Goal: Task Accomplishment & Management: Manage account settings

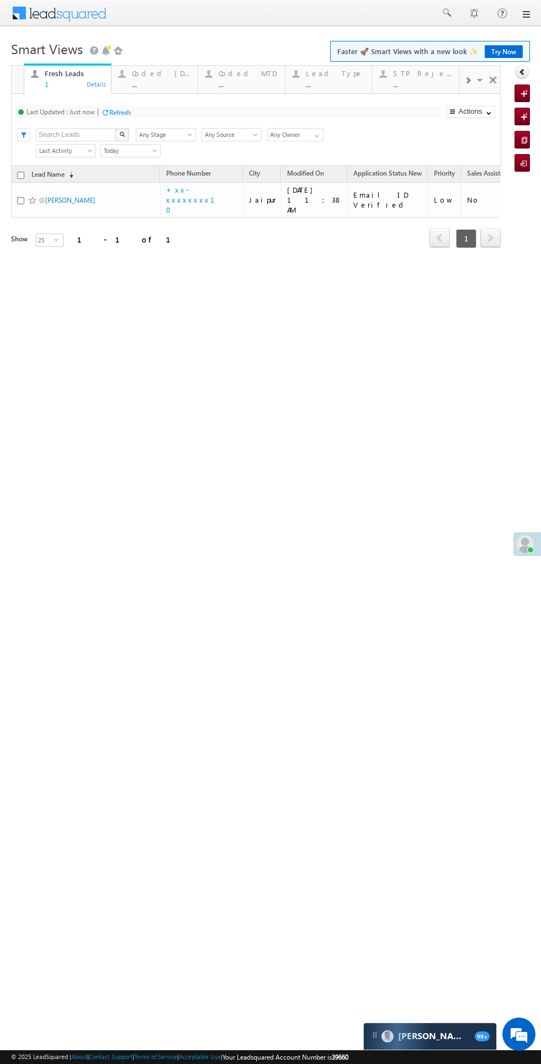
click at [161, 72] on div "Coded [DATE]" at bounding box center [162, 73] width 60 height 9
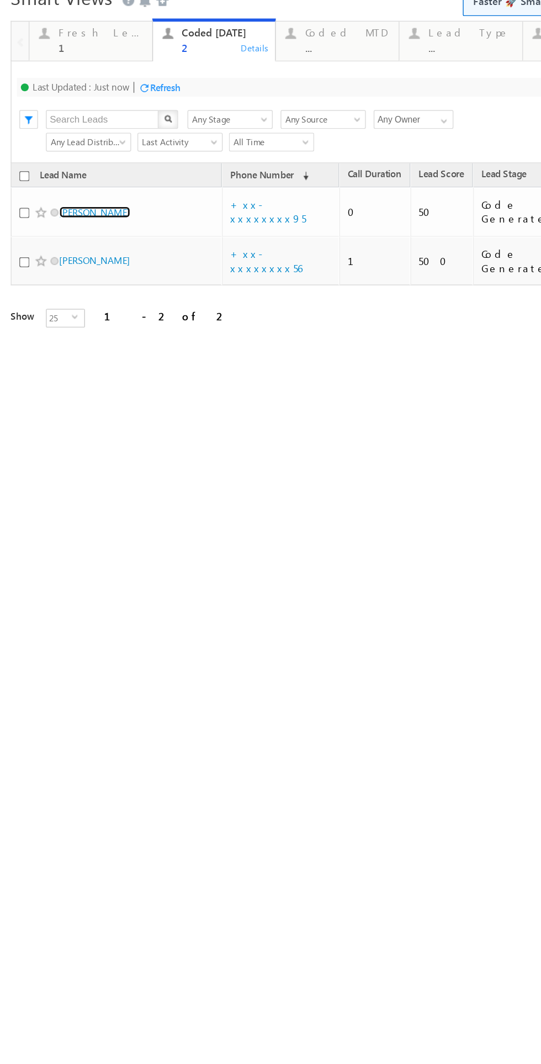
click at [66, 126] on link "Ashfi warsy" at bounding box center [66, 129] width 50 height 8
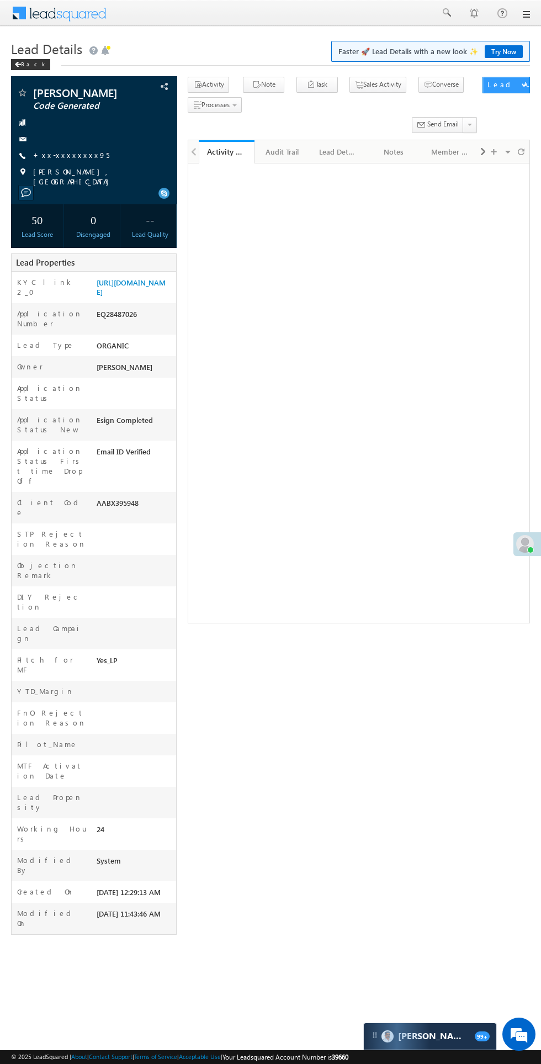
click at [76, 140] on div at bounding box center [94, 139] width 155 height 11
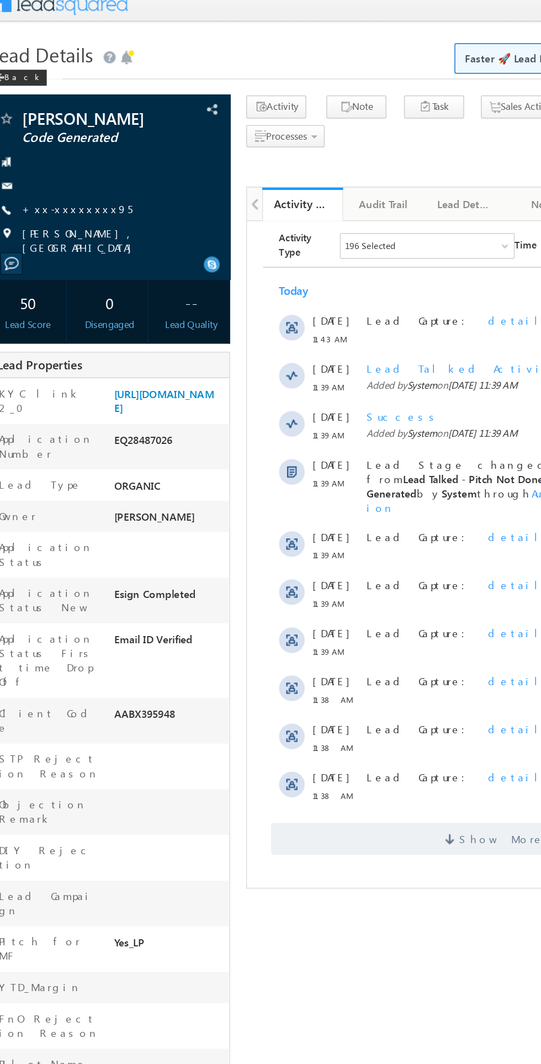
click at [79, 151] on link "+xx-xxxxxxxx95" at bounding box center [71, 154] width 76 height 9
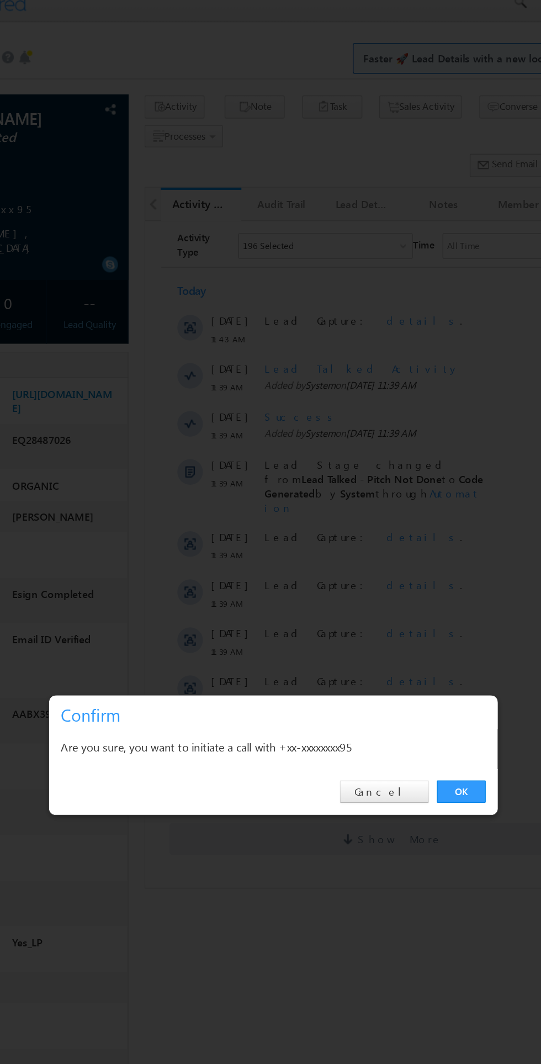
click at [408, 554] on link "OK" at bounding box center [406, 556] width 34 height 15
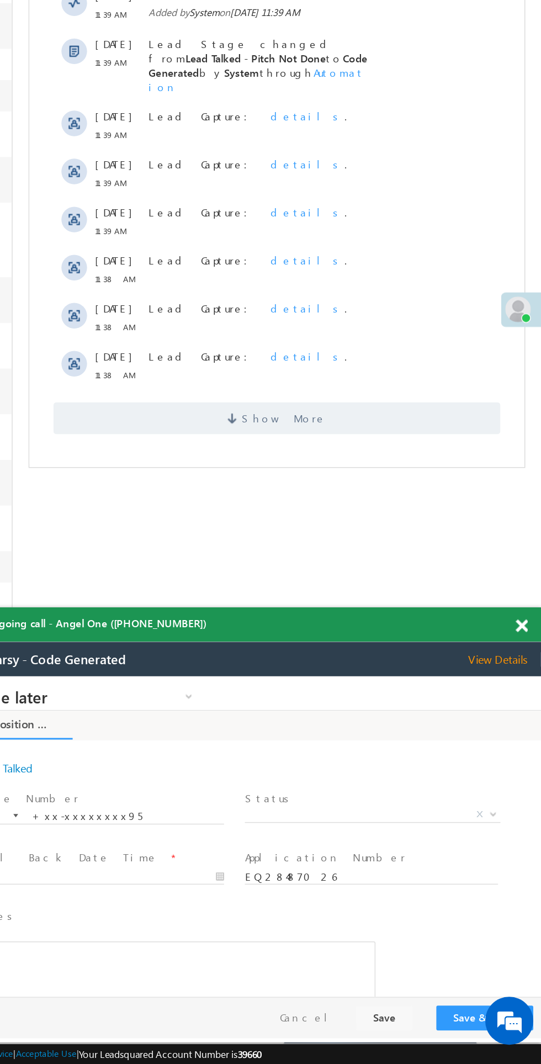
click at [218, 772] on span "X" at bounding box center [239, 771] width 176 height 11
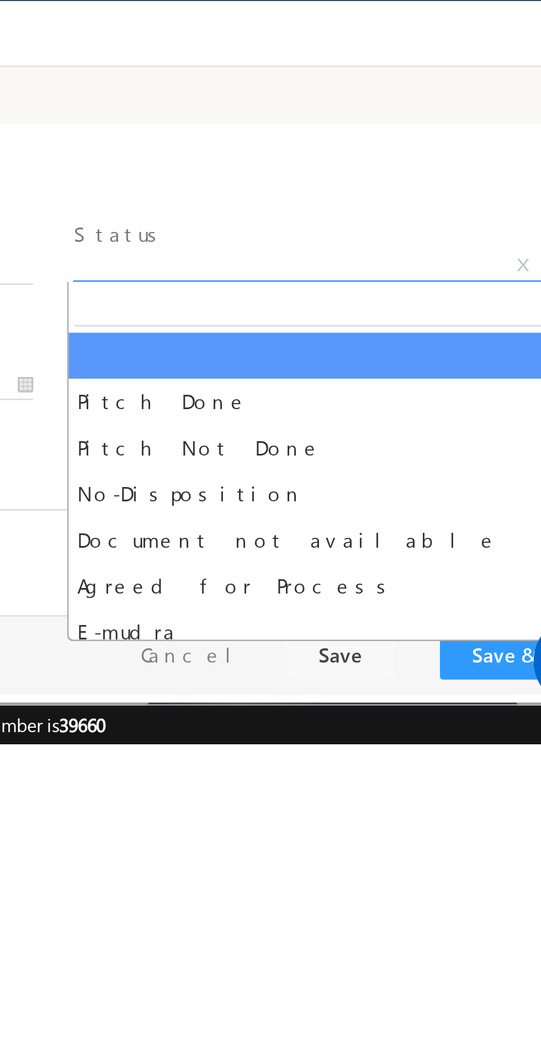
select select "Pitch Not Done"
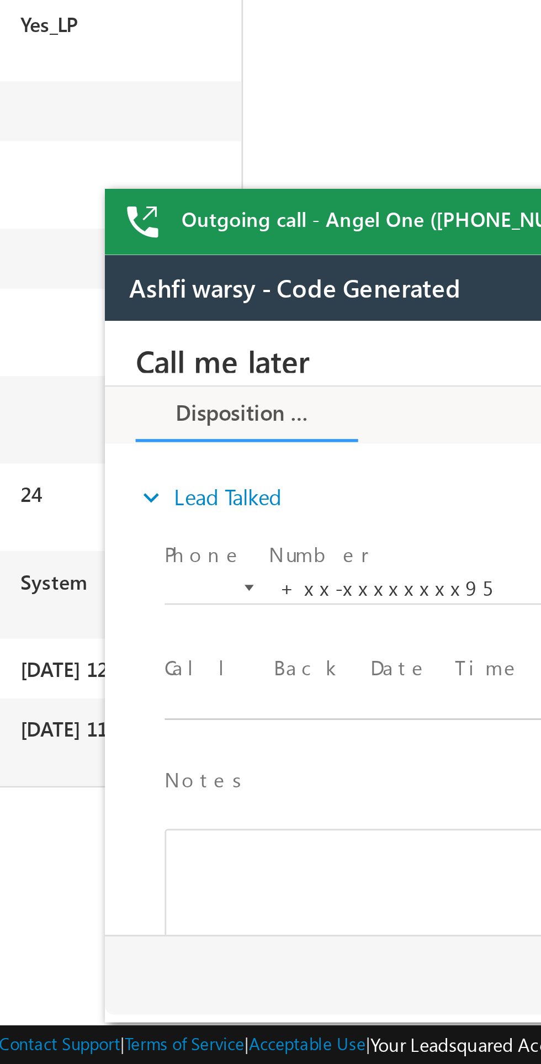
click at [183, 457] on body "Call me later Cross Sell Customer Drop-off reasons Language Barrier Not Interes…" at bounding box center [311, 431] width 414 height 221
type input "09/07/25 11:50 AM"
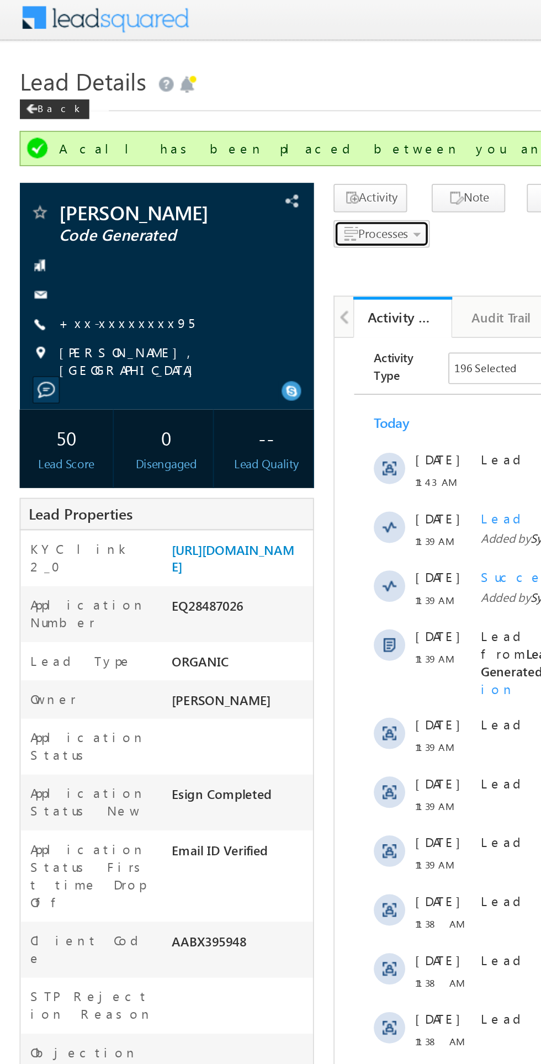
click at [210, 138] on span "Processes" at bounding box center [216, 134] width 28 height 8
click at [0, 0] on span "Call me later" at bounding box center [0, 0] width 0 height 0
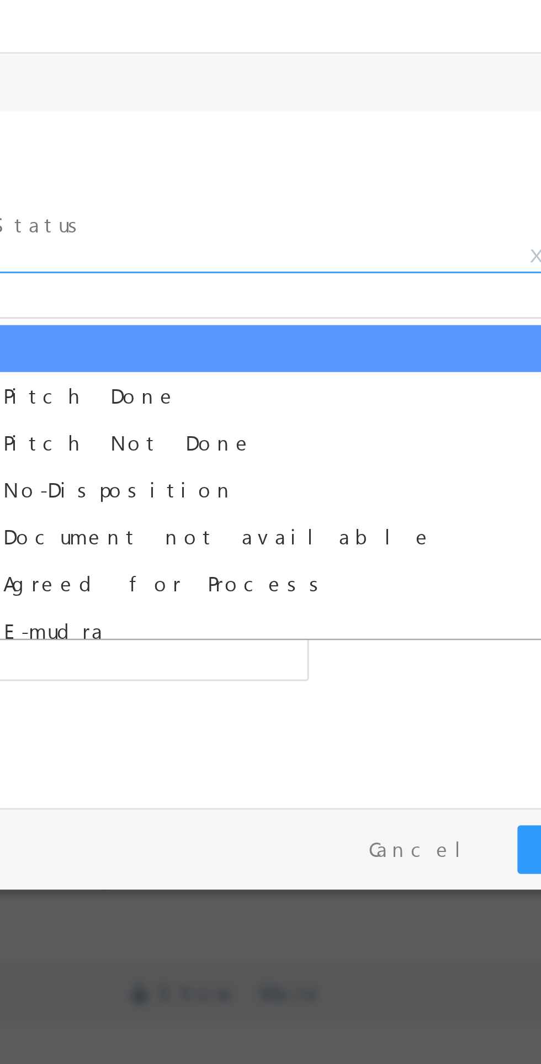
select select "Pitch Not Done"
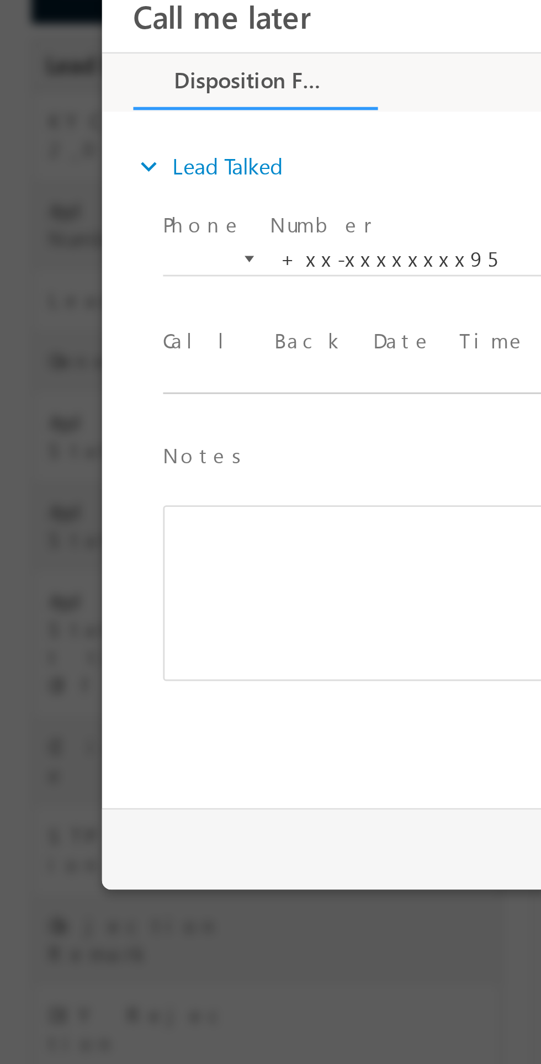
click at [197, 123] on body "Call me later ×" at bounding box center [336, 123] width 469 height 287
type input "09/07/25 12:09 PM"
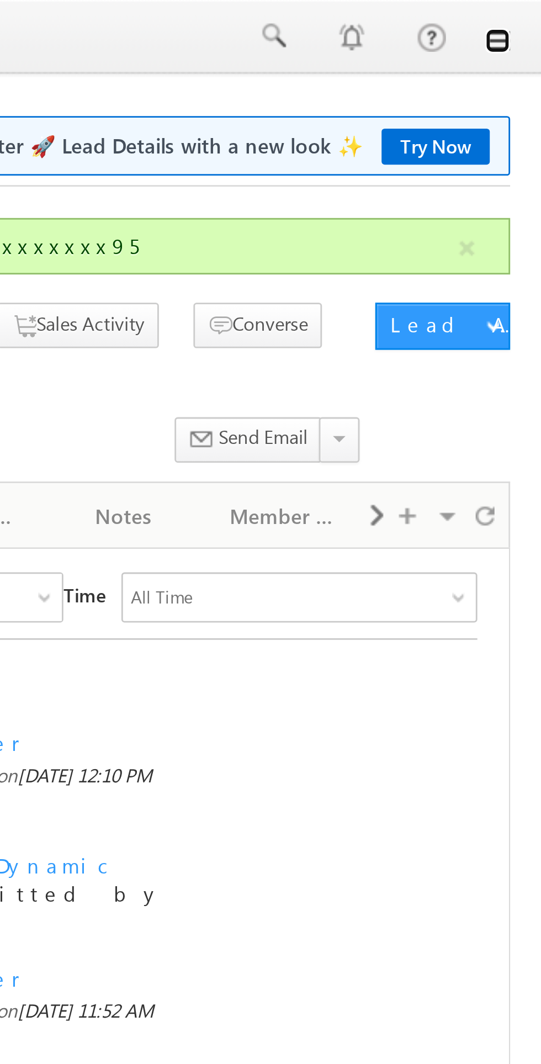
click at [527, 15] on link at bounding box center [525, 14] width 9 height 9
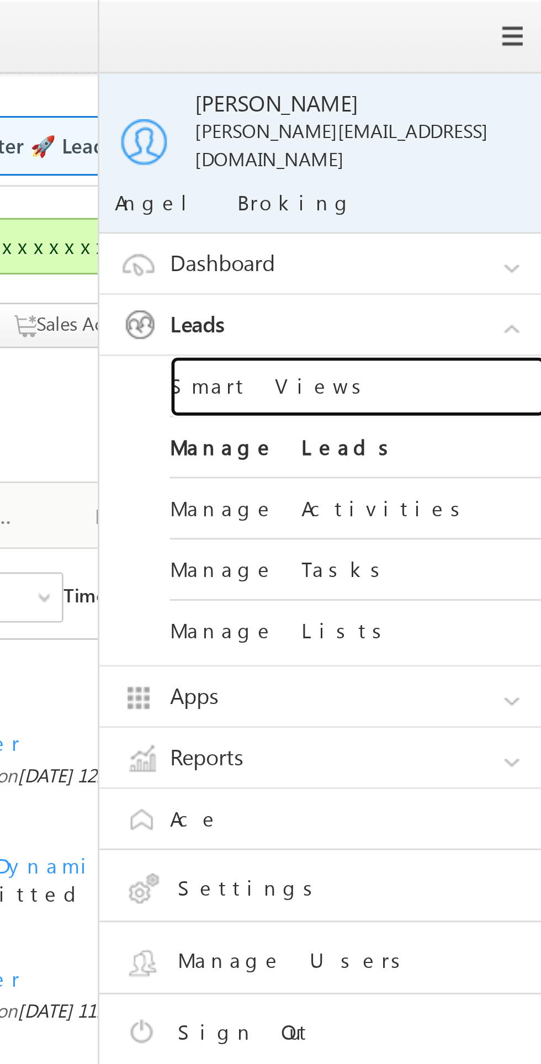
click at [455, 127] on link "Smart Views" at bounding box center [476, 136] width 133 height 22
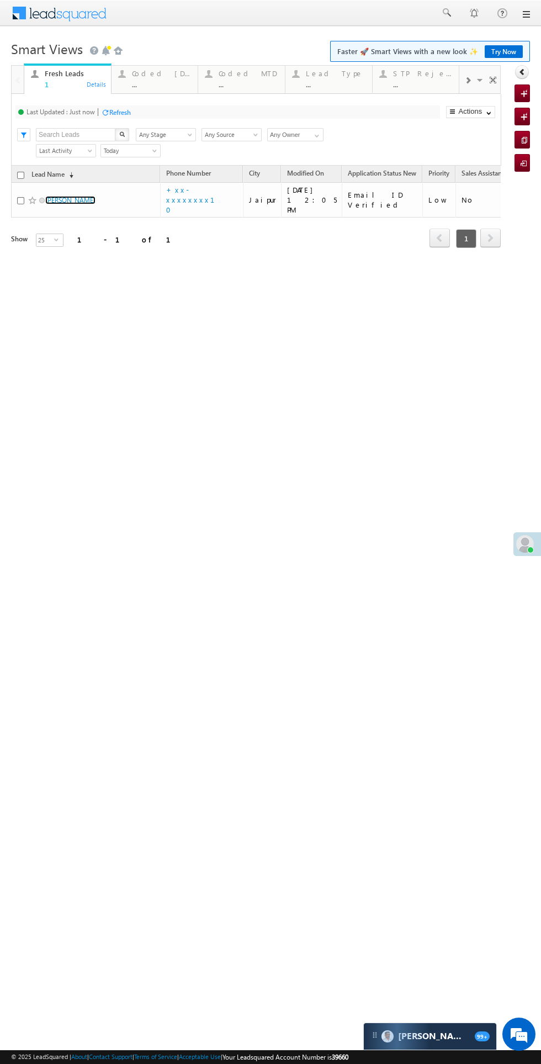
click at [65, 196] on link "Farukh Khan" at bounding box center [70, 200] width 50 height 8
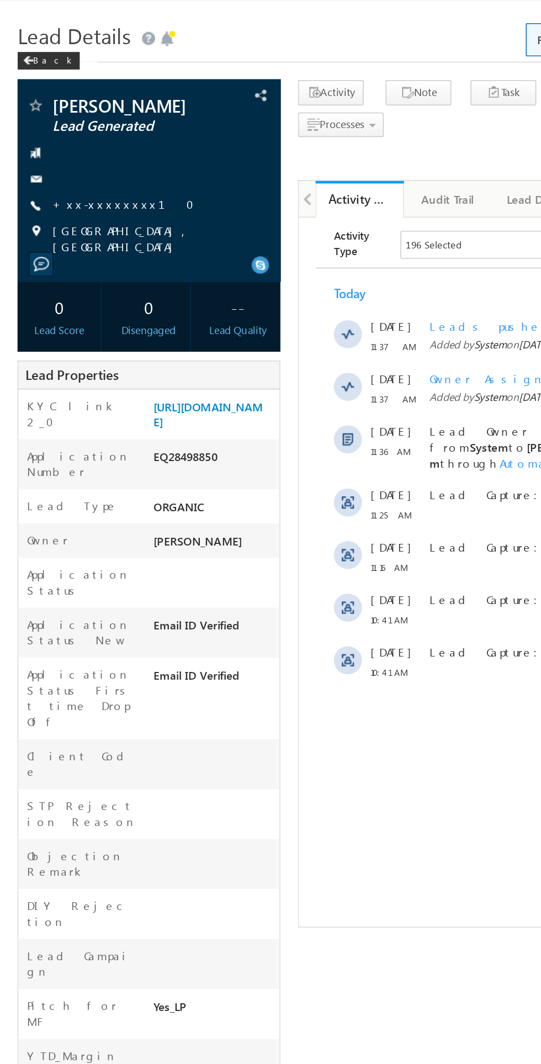
click at [78, 150] on link "+xx-xxxxxxxx10" at bounding box center [81, 154] width 96 height 9
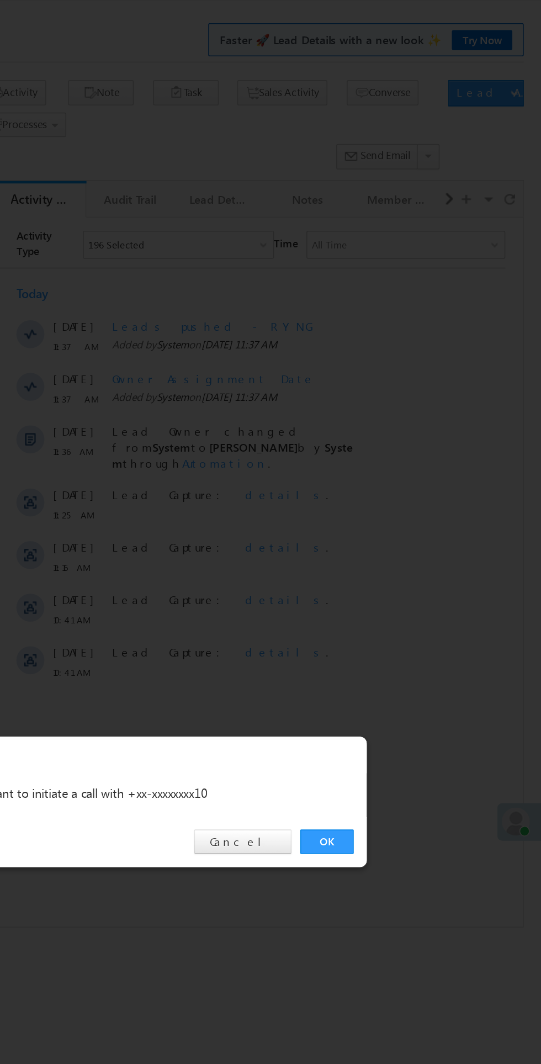
click at [400, 557] on link "OK" at bounding box center [406, 556] width 34 height 15
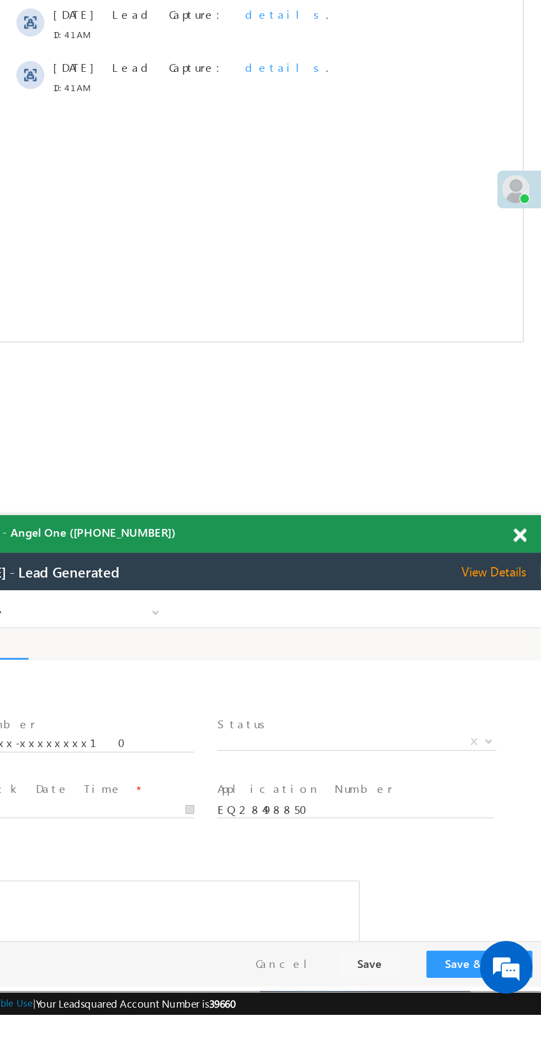
click at [177, 688] on span "X" at bounding box center [182, 685] width 176 height 11
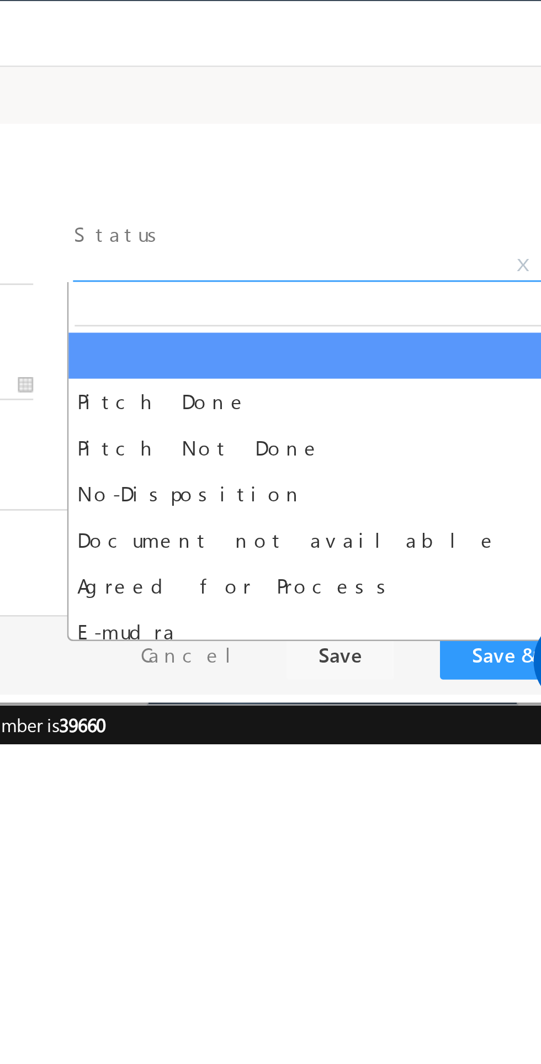
select select "Pitch Not Done"
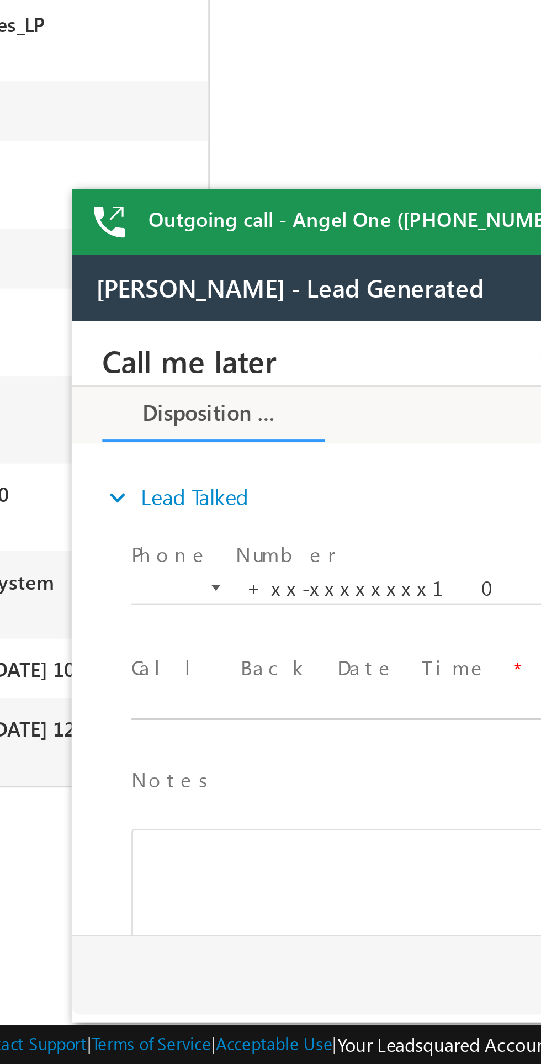
click at [142, 462] on body "Call me later Cross Sell Customer Drop-off reasons Language Barrier Not Interes…" at bounding box center [278, 431] width 414 height 221
type input "09/07/25 12:11 PM"
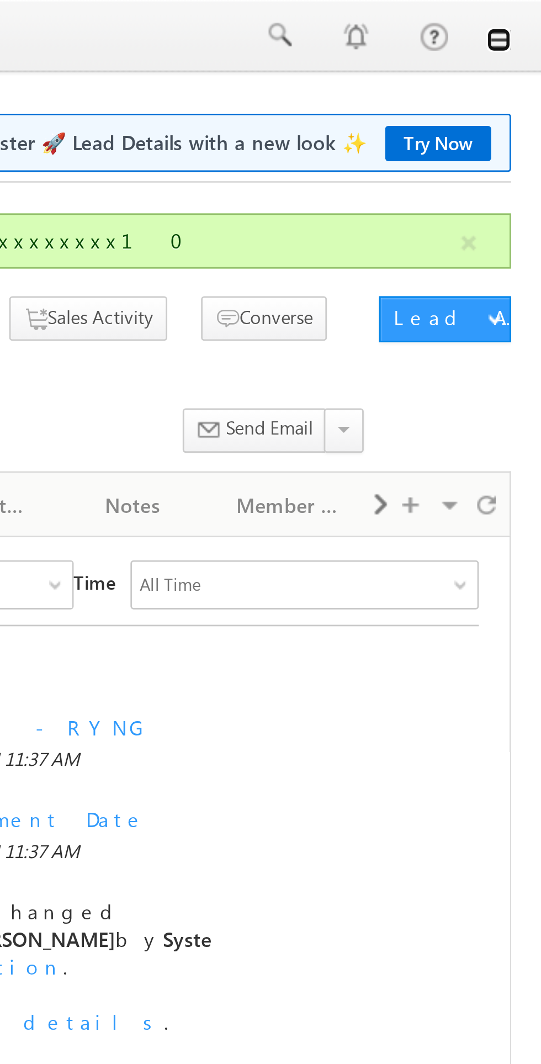
click at [530, 17] on link at bounding box center [525, 14] width 9 height 9
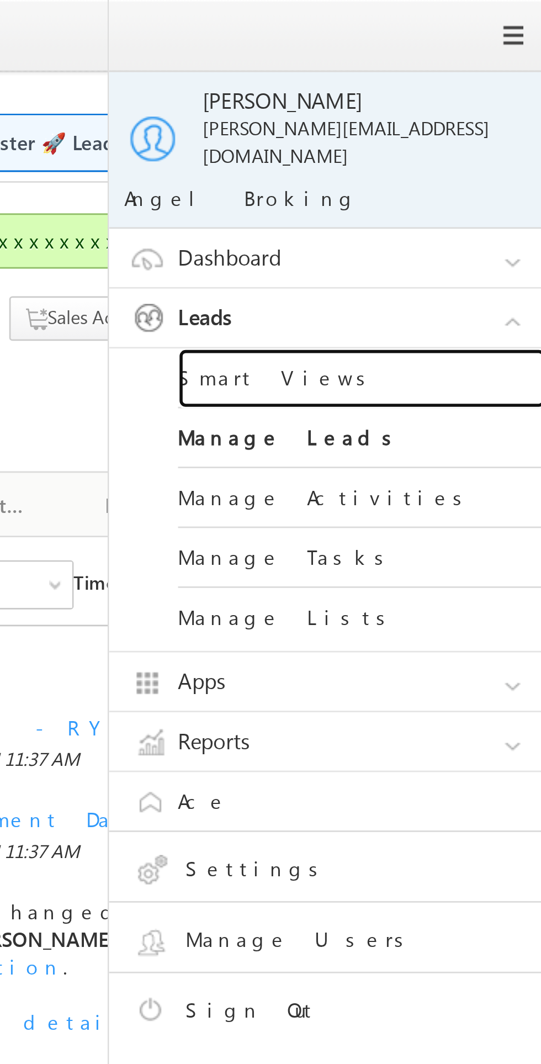
click at [458, 127] on link "Smart Views" at bounding box center [476, 136] width 133 height 22
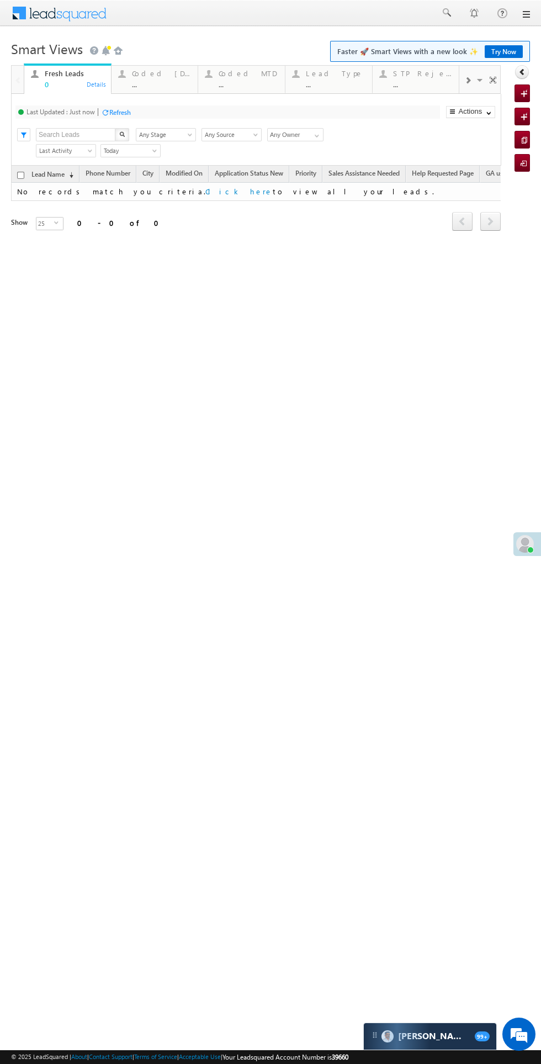
click at [153, 72] on div "Coded [DATE]" at bounding box center [162, 73] width 60 height 9
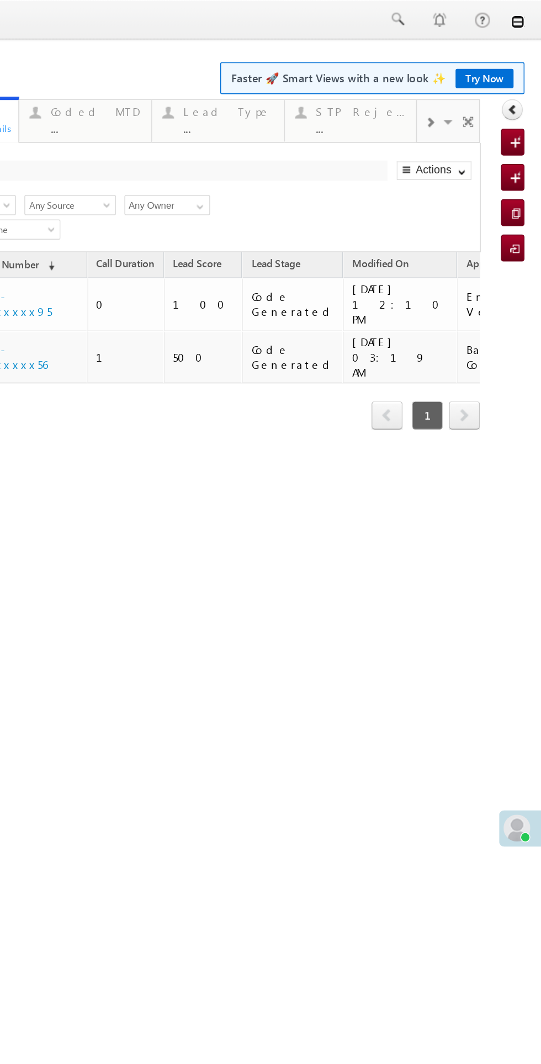
click at [243, 14] on link at bounding box center [243, 14] width 9 height 9
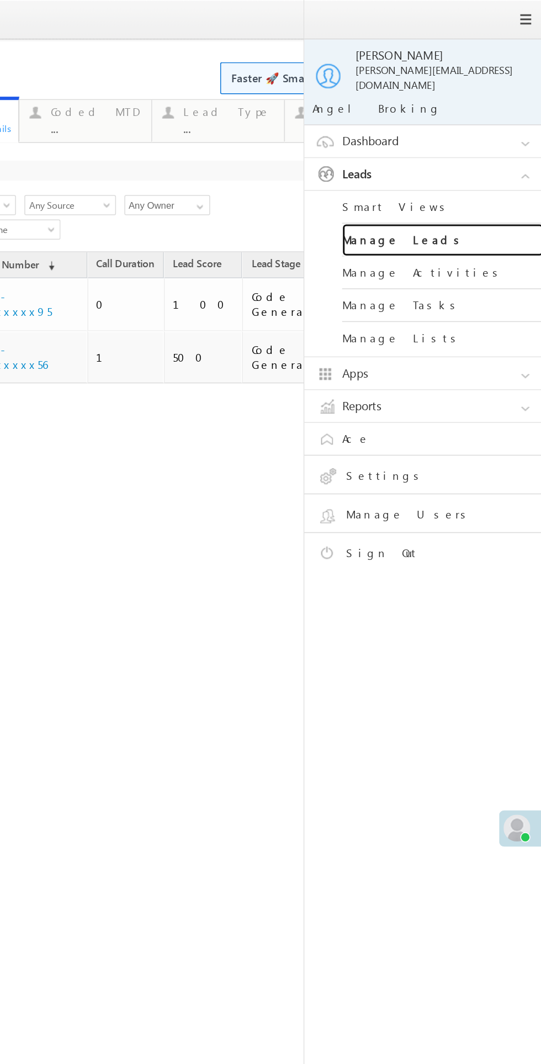
click at [183, 147] on link "Manage Leads" at bounding box center [194, 158] width 133 height 22
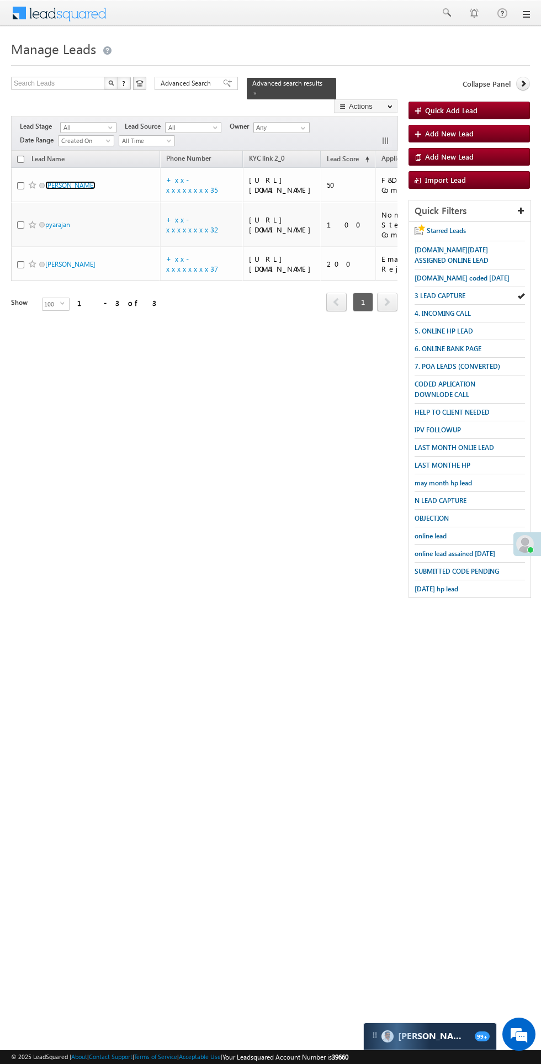
click at [66, 181] on link "[PERSON_NAME]" at bounding box center [70, 185] width 50 height 8
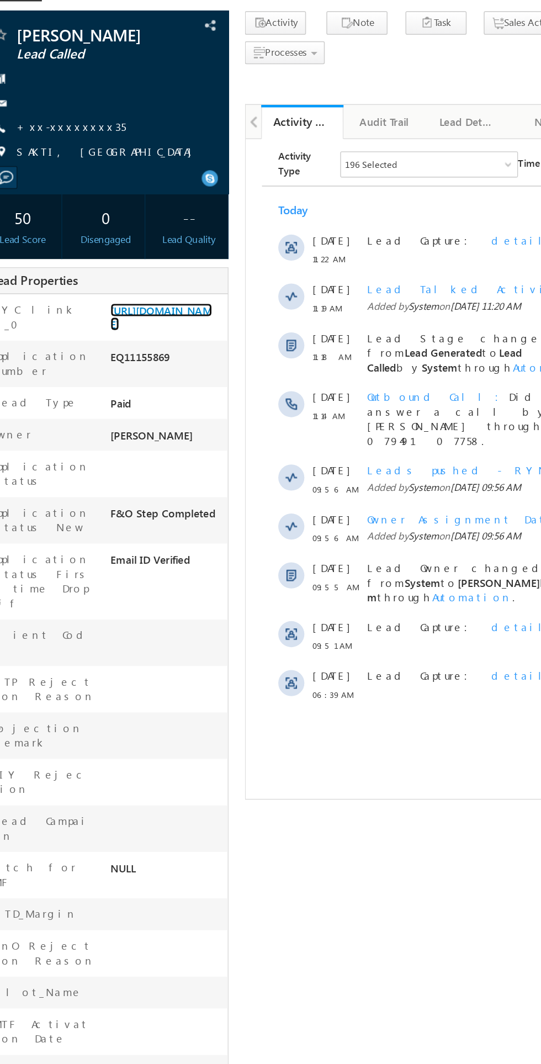
click at [123, 293] on link "[URL][DOMAIN_NAME]" at bounding box center [131, 283] width 69 height 19
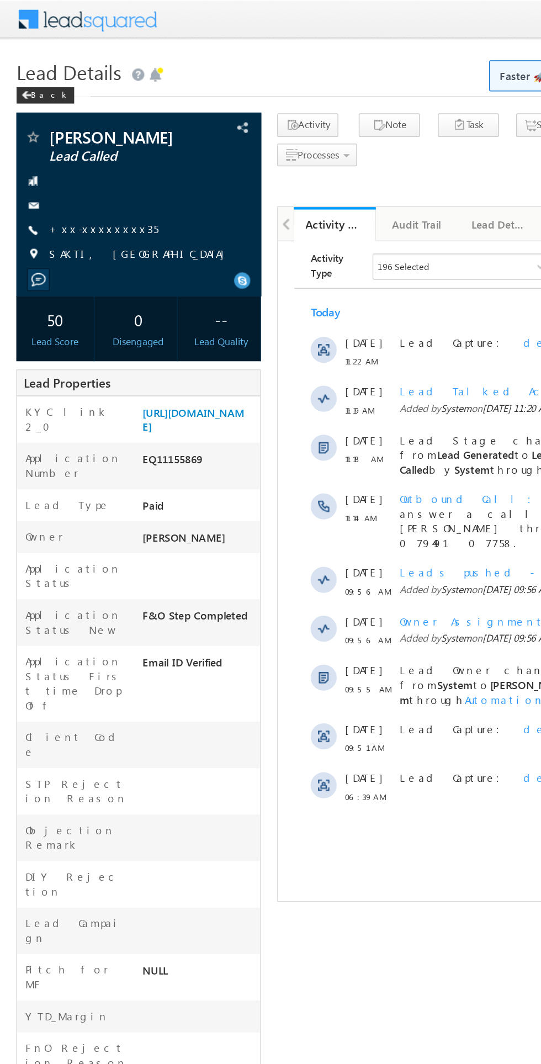
click at [60, 155] on link "+xx-xxxxxxxx35" at bounding box center [70, 154] width 74 height 9
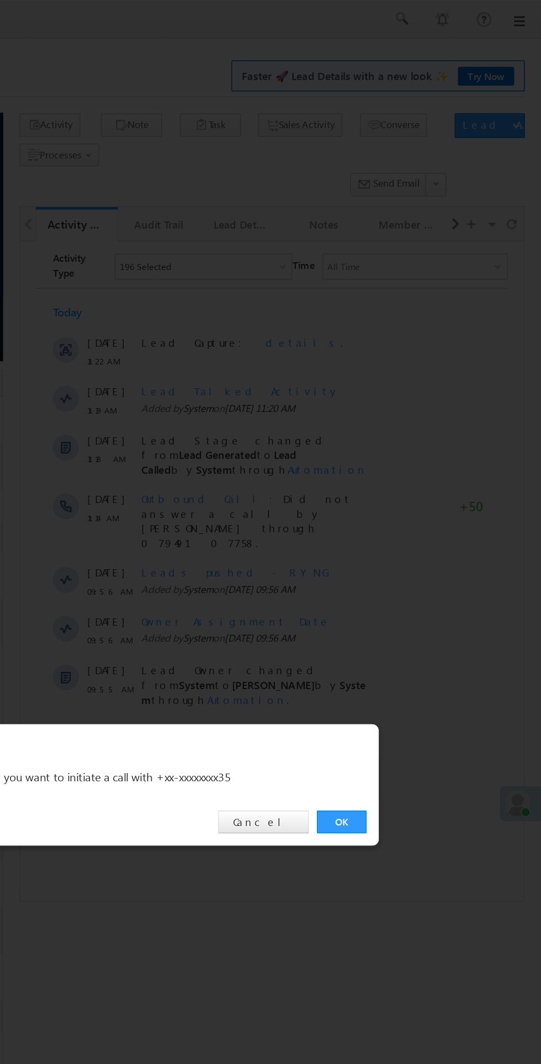
click at [409, 558] on link "OK" at bounding box center [406, 556] width 34 height 15
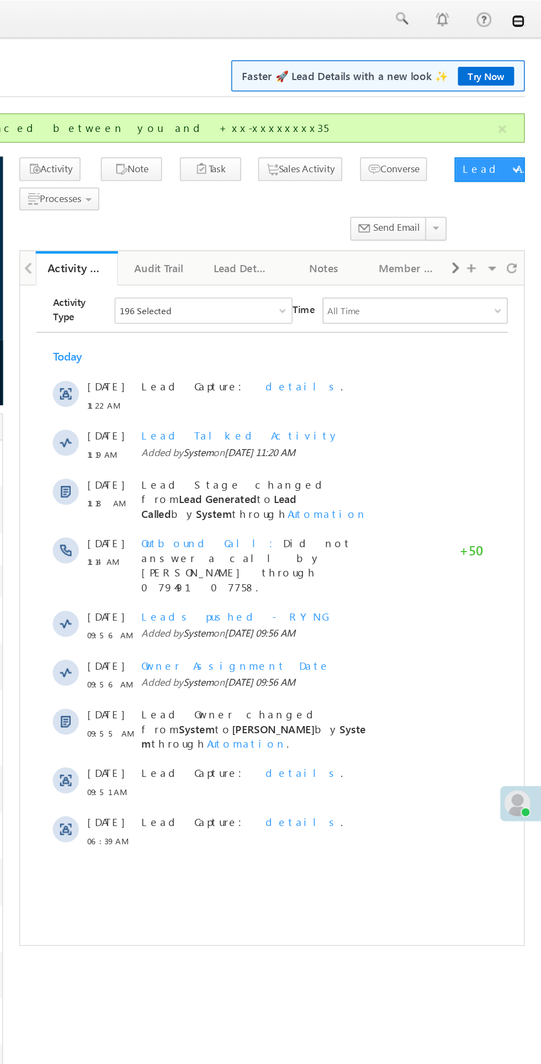
click at [524, 15] on link at bounding box center [525, 14] width 9 height 9
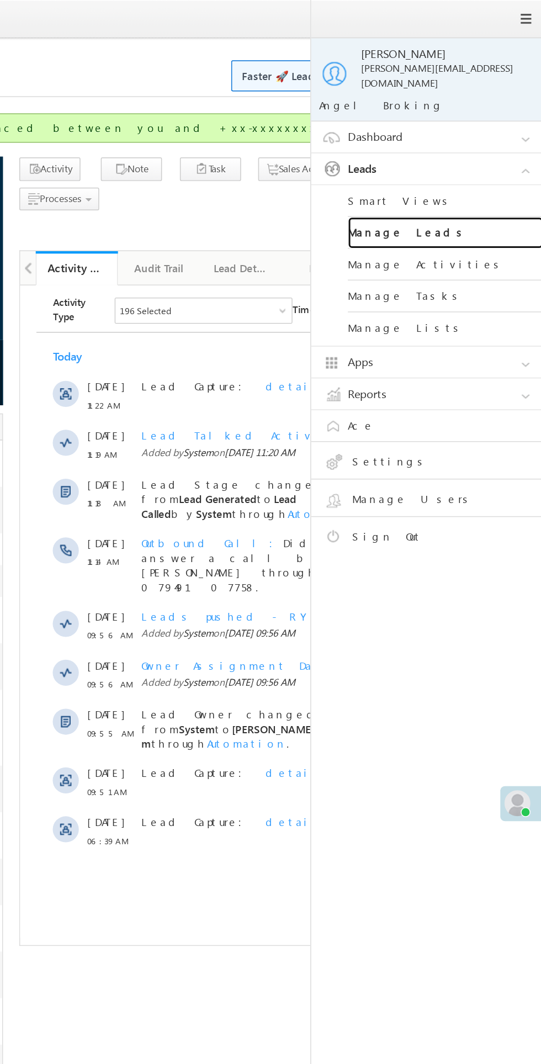
click at [456, 147] on link "Manage Leads" at bounding box center [476, 158] width 133 height 22
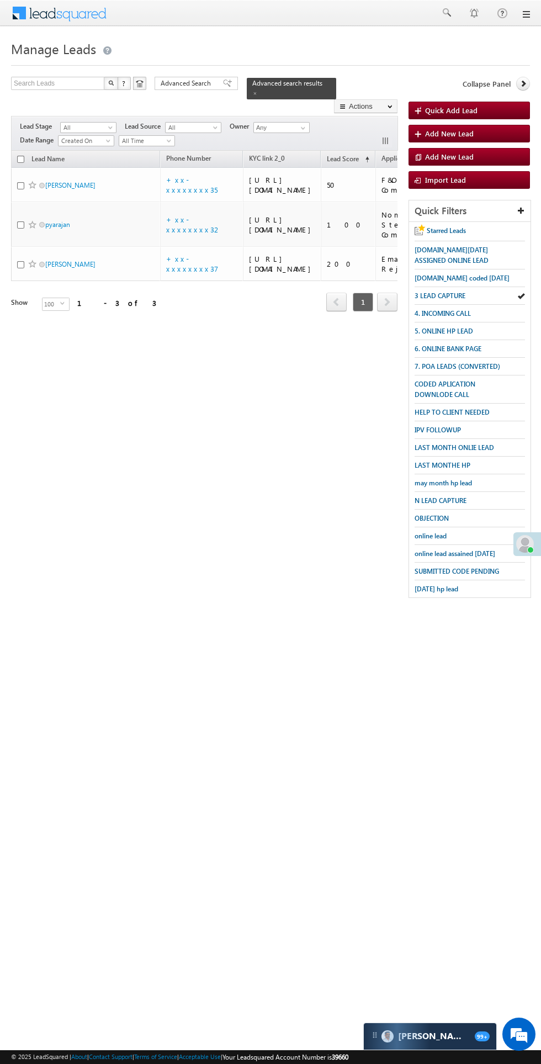
click at [33, 229] on span at bounding box center [32, 224] width 9 height 9
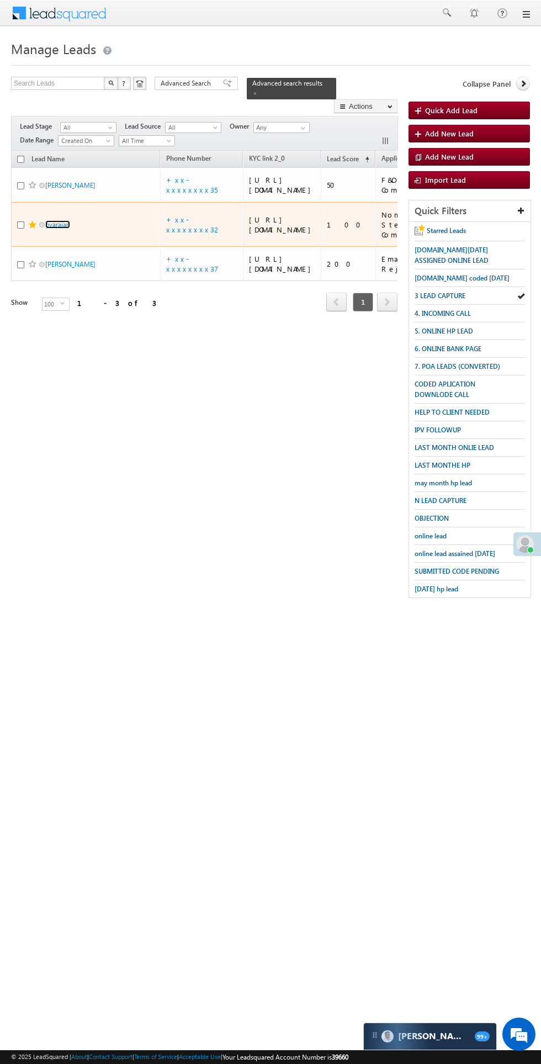
click at [62, 229] on link "pyarajan" at bounding box center [57, 224] width 25 height 8
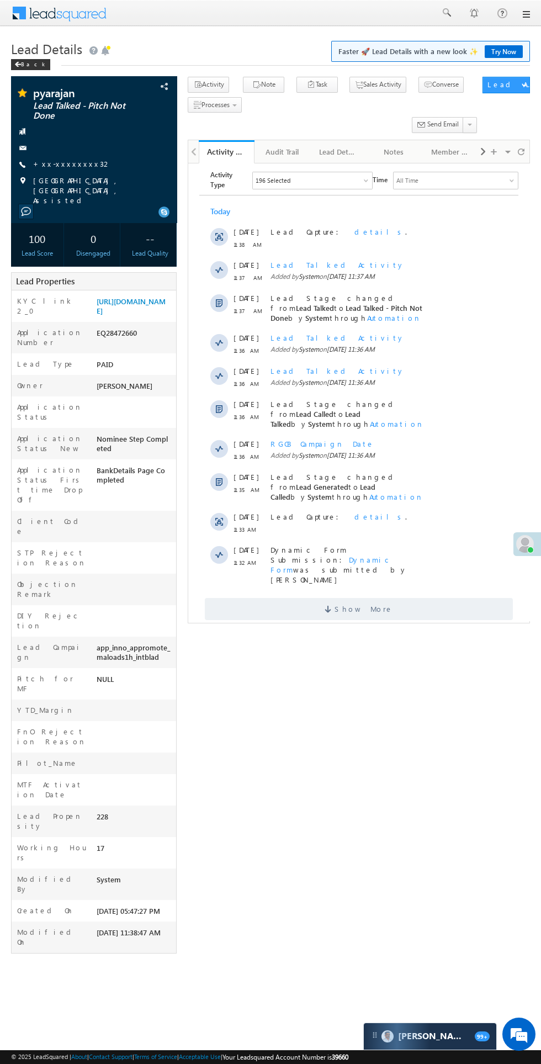
click at [355, 598] on span "Show More" at bounding box center [364, 609] width 59 height 22
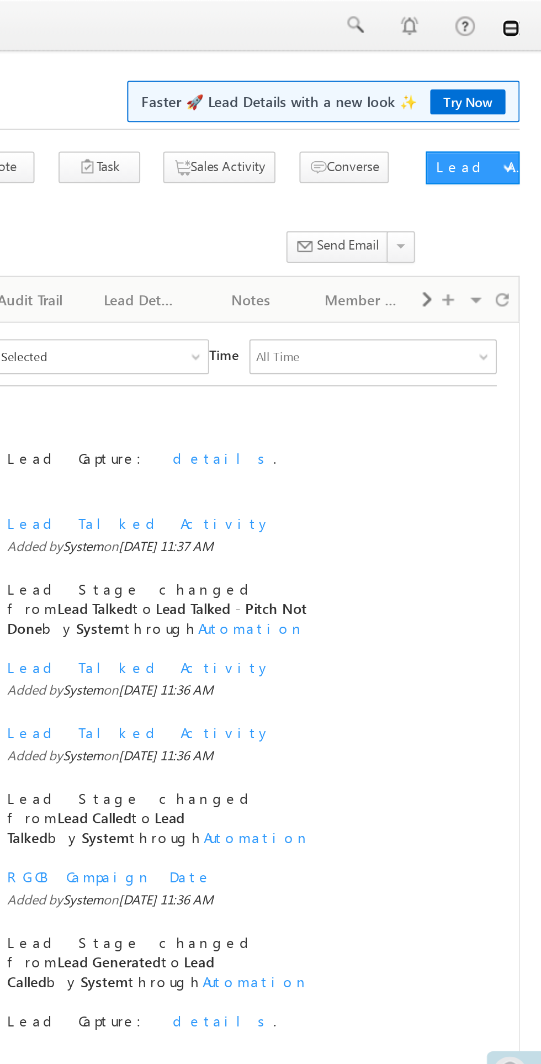
click at [525, 15] on link at bounding box center [525, 14] width 9 height 9
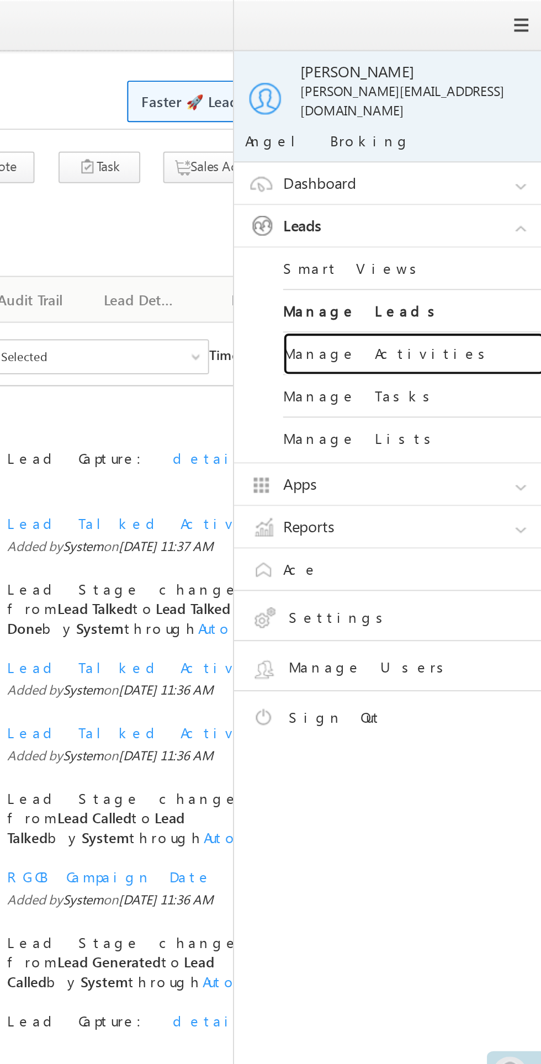
click at [462, 170] on link "Manage Activities" at bounding box center [476, 179] width 133 height 22
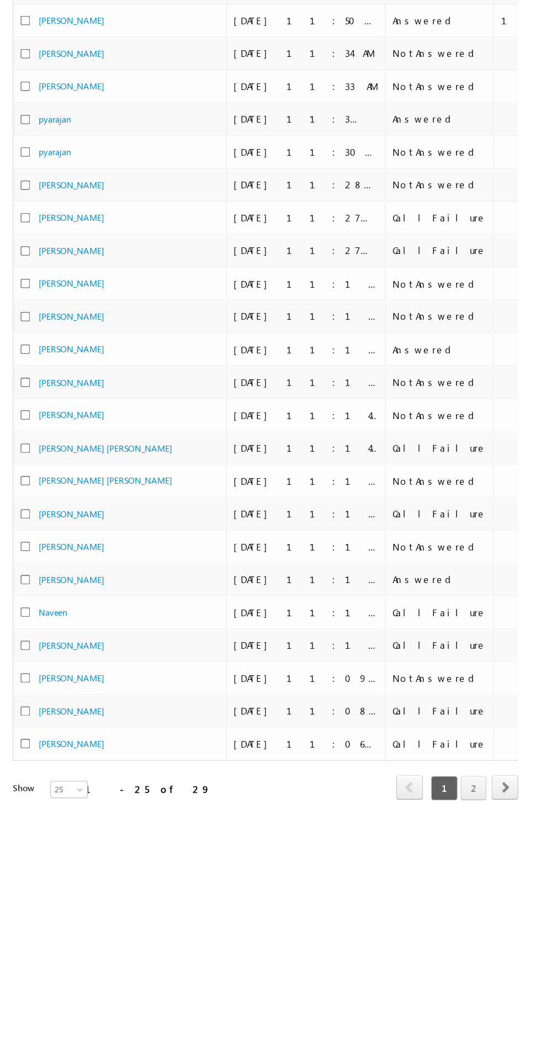
click at [361, 798] on link "2" at bounding box center [363, 797] width 20 height 19
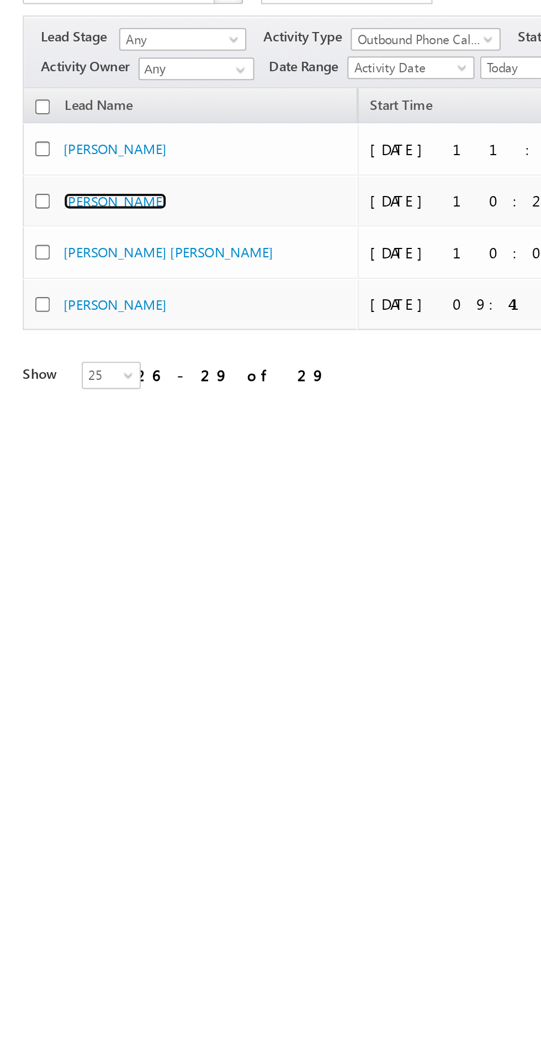
click at [63, 190] on link "[PERSON_NAME]" at bounding box center [56, 186] width 50 height 8
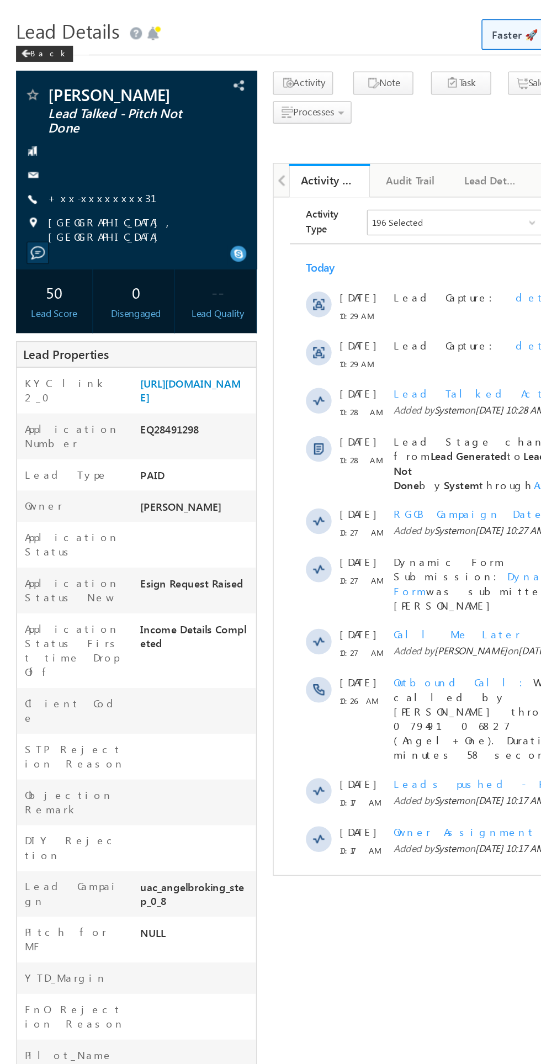
click at [66, 161] on link "+xx-xxxxxxxx31" at bounding box center [77, 163] width 88 height 9
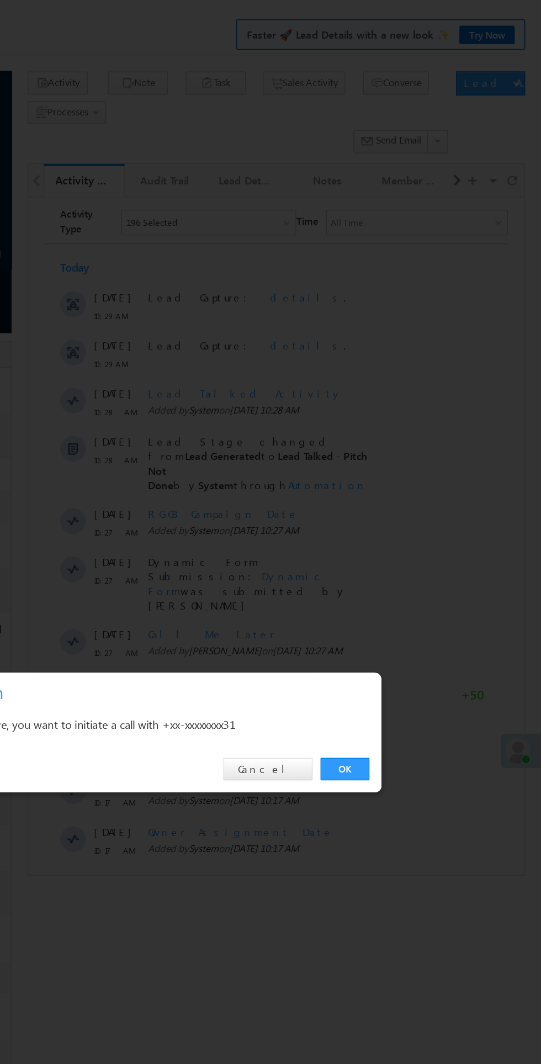
click at [400, 553] on link "OK" at bounding box center [406, 556] width 34 height 15
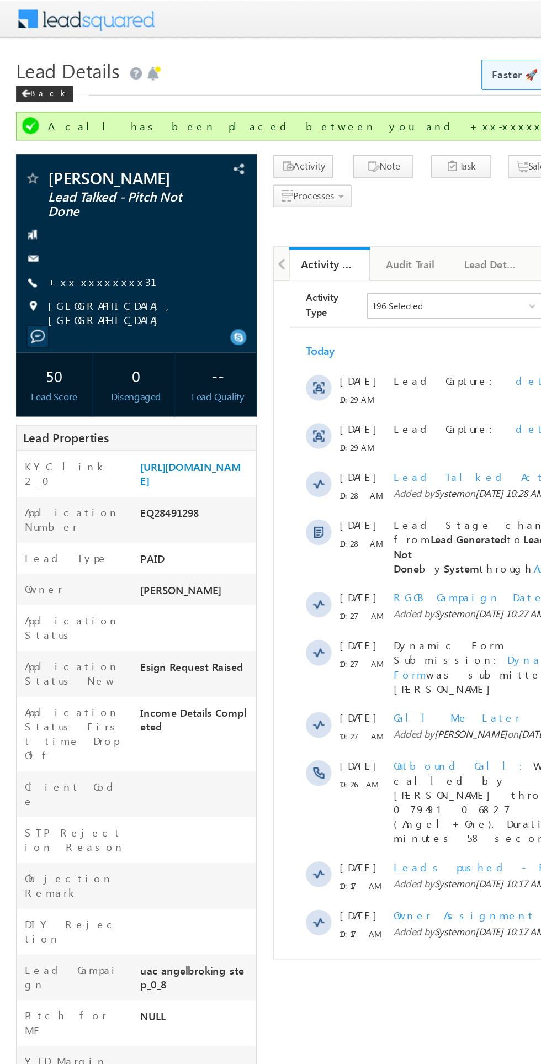
click at [79, 177] on div at bounding box center [94, 177] width 155 height 11
click at [70, 191] on link "+xx-xxxxxxxx31" at bounding box center [77, 193] width 88 height 9
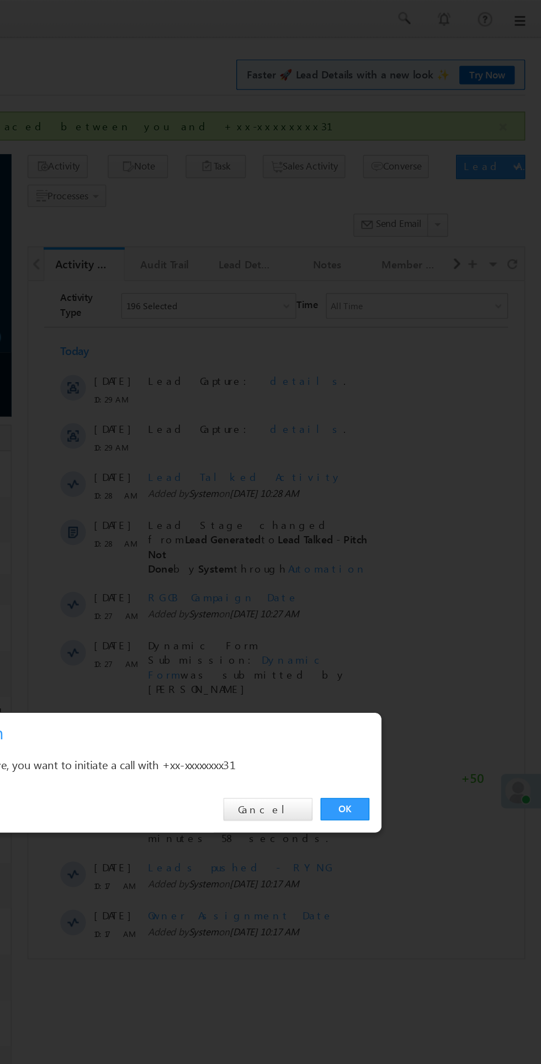
click at [356, 577] on div at bounding box center [270, 532] width 541 height 1064
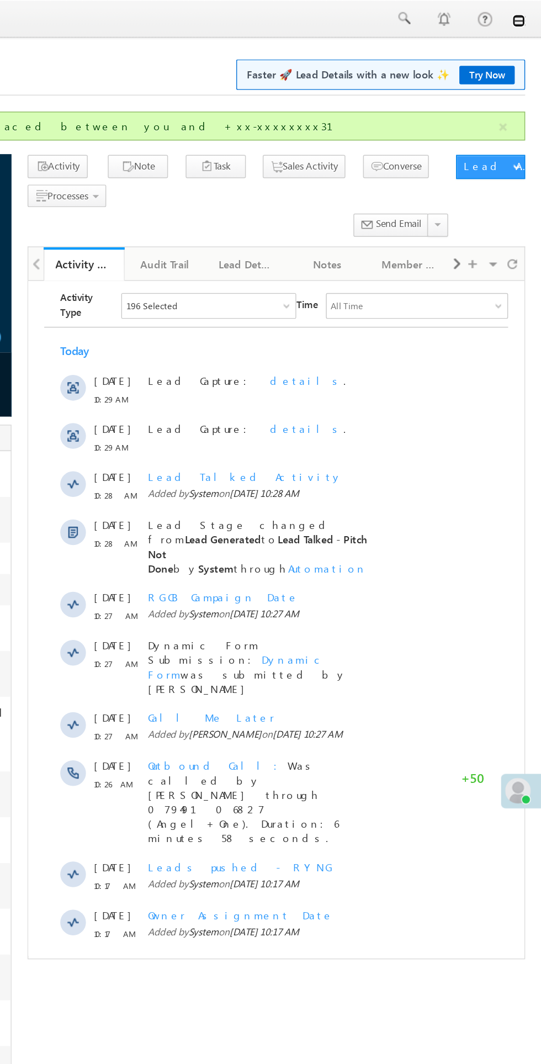
click at [526, 18] on link at bounding box center [525, 14] width 9 height 9
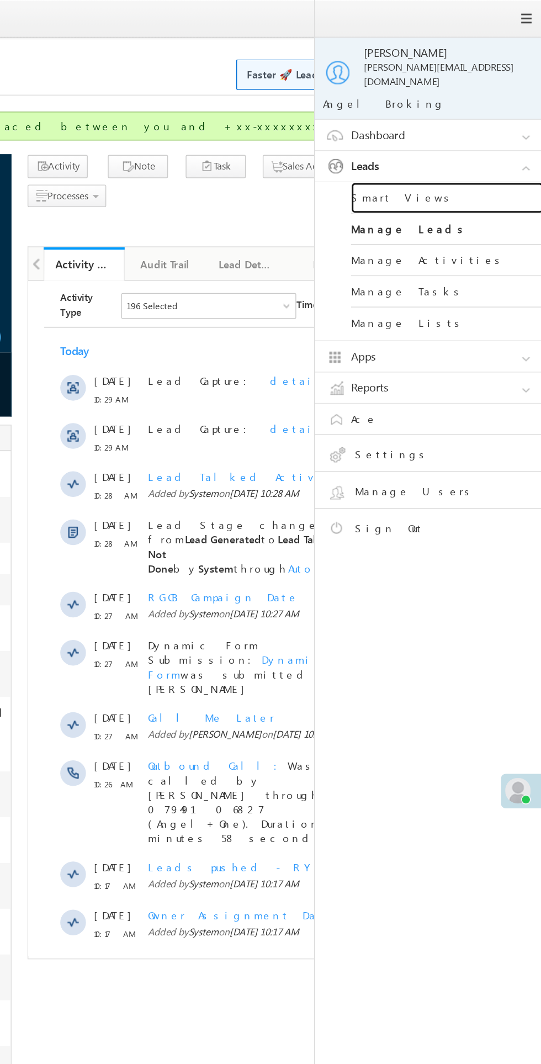
click at [464, 125] on link "Smart Views" at bounding box center [476, 136] width 133 height 22
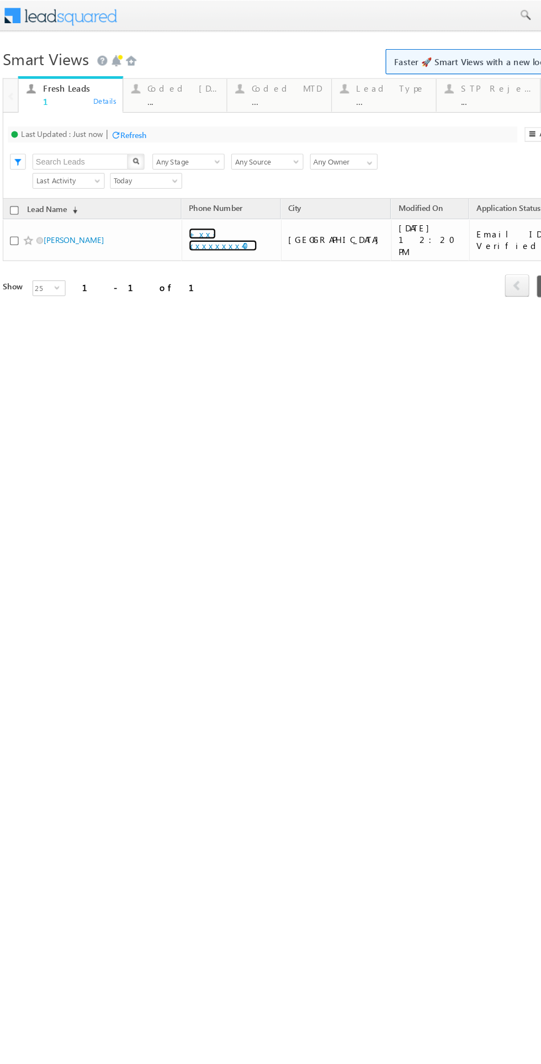
click at [180, 191] on link "+xx-xxxxxxxx40" at bounding box center [184, 199] width 57 height 19
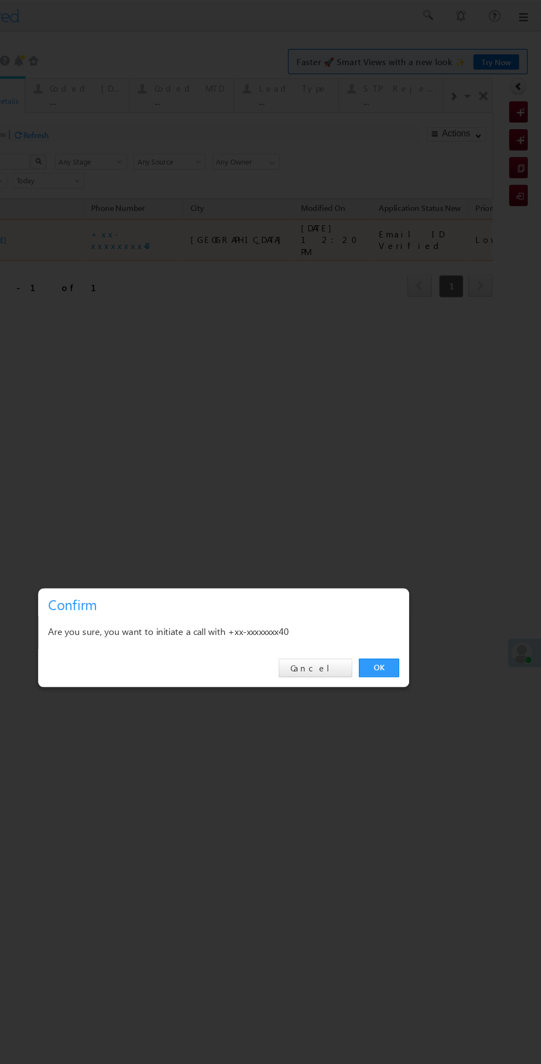
click at [294, 561] on link "OK" at bounding box center [298, 556] width 34 height 15
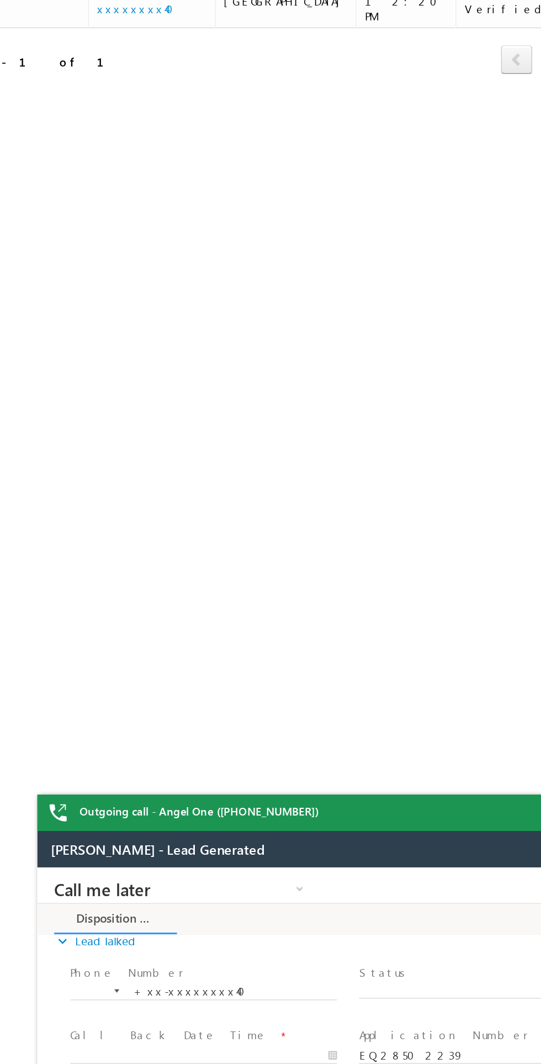
scroll to position [8, 0]
